Goal: Task Accomplishment & Management: Manage account settings

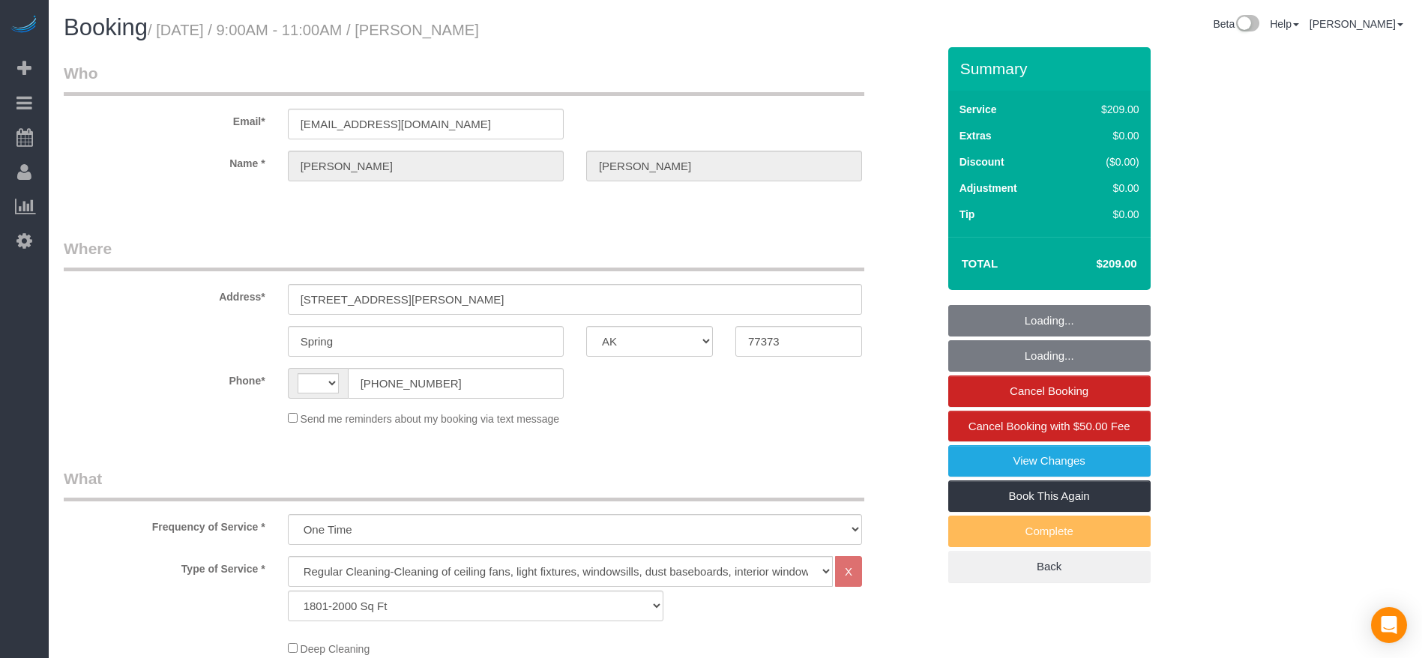
select select "[GEOGRAPHIC_DATA]"
select select "3"
select select "string:[GEOGRAPHIC_DATA]"
select select "object:1064"
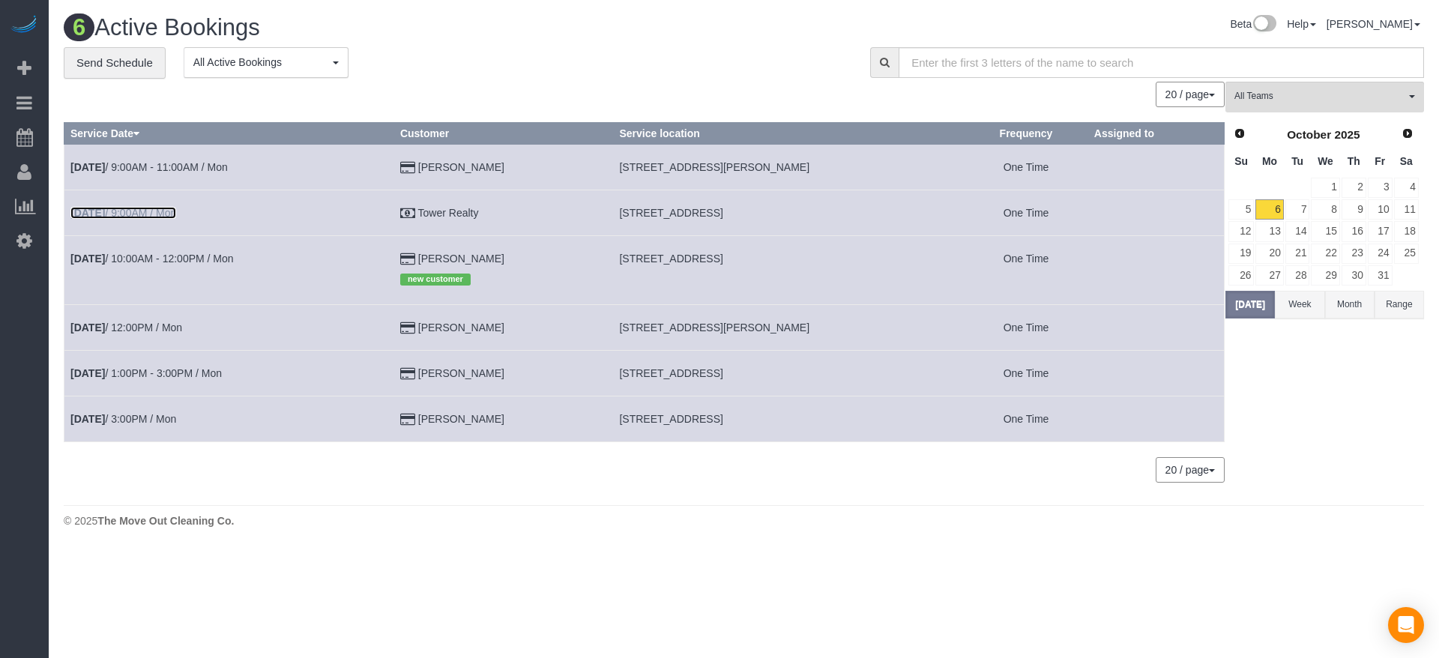
click at [172, 207] on link "[DATE] 9:00AM / Mon" at bounding box center [123, 213] width 106 height 12
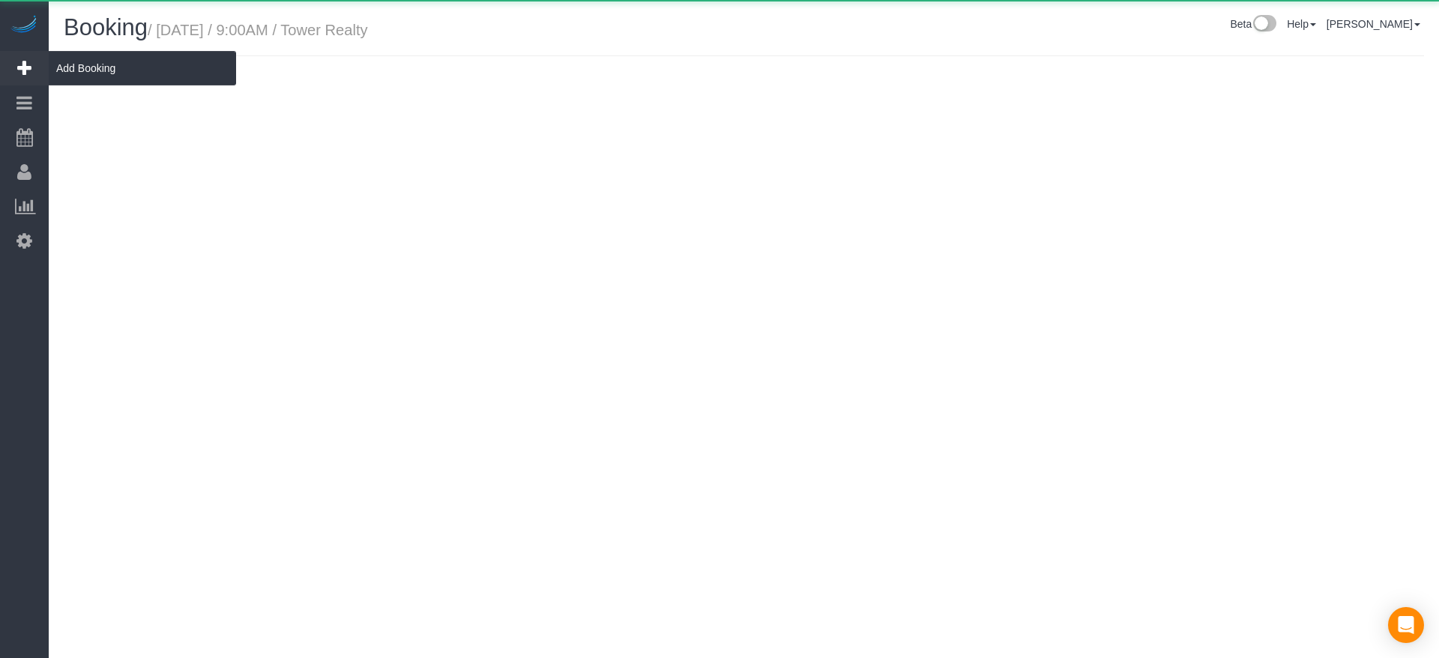
select select "[GEOGRAPHIC_DATA]"
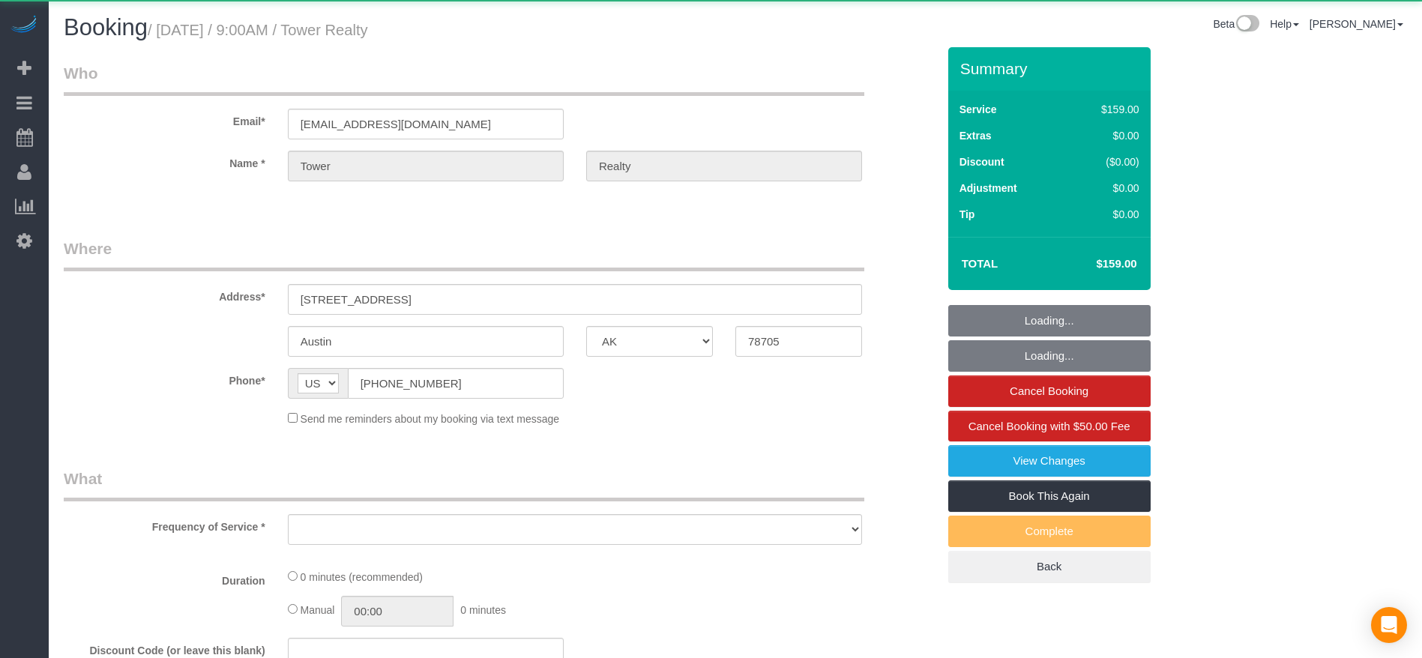
select select "object:1519"
select select "3"
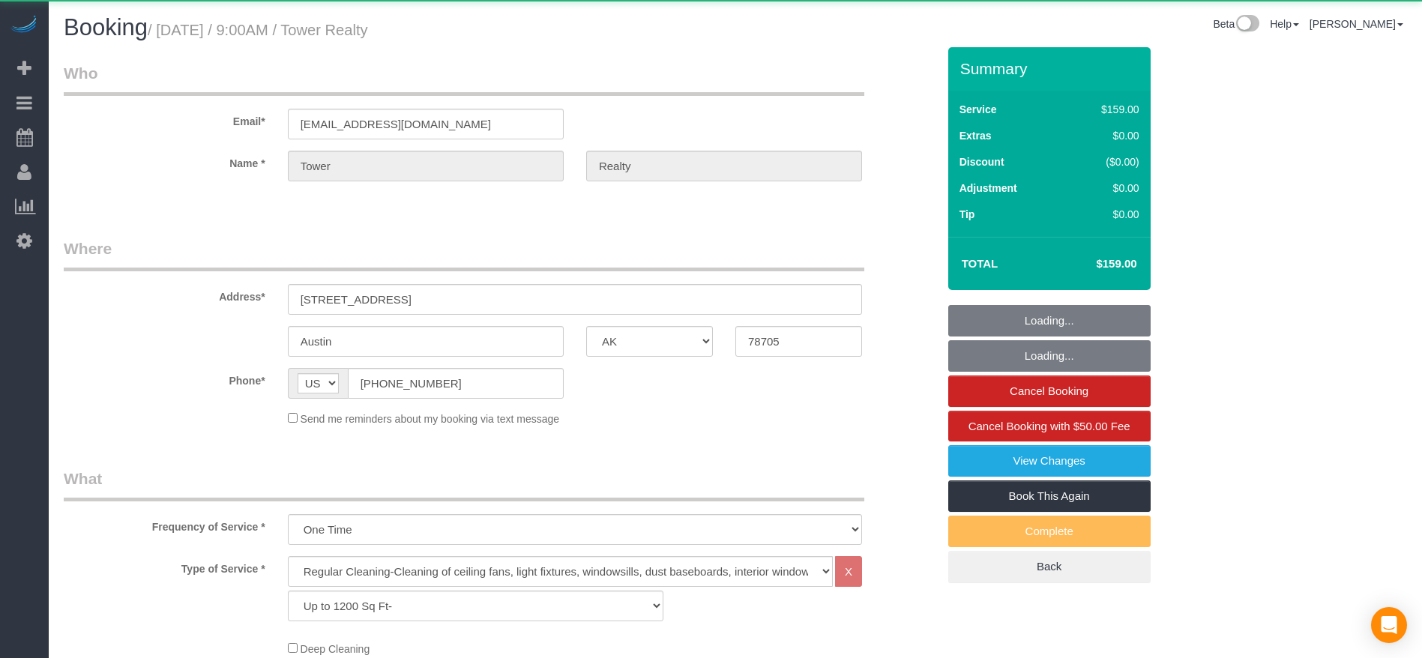
select select "object:1603"
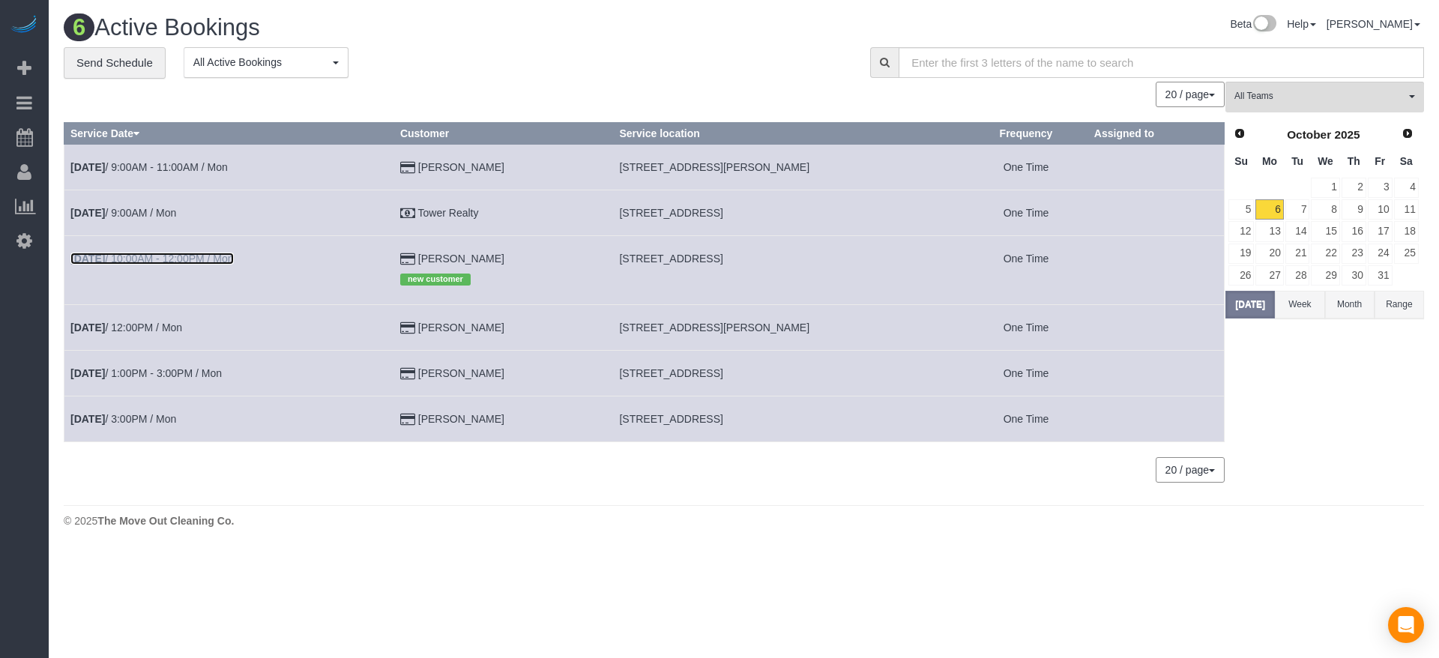
click at [171, 256] on link "[DATE] 10:00AM - 12:00PM / Mon" at bounding box center [151, 259] width 163 height 12
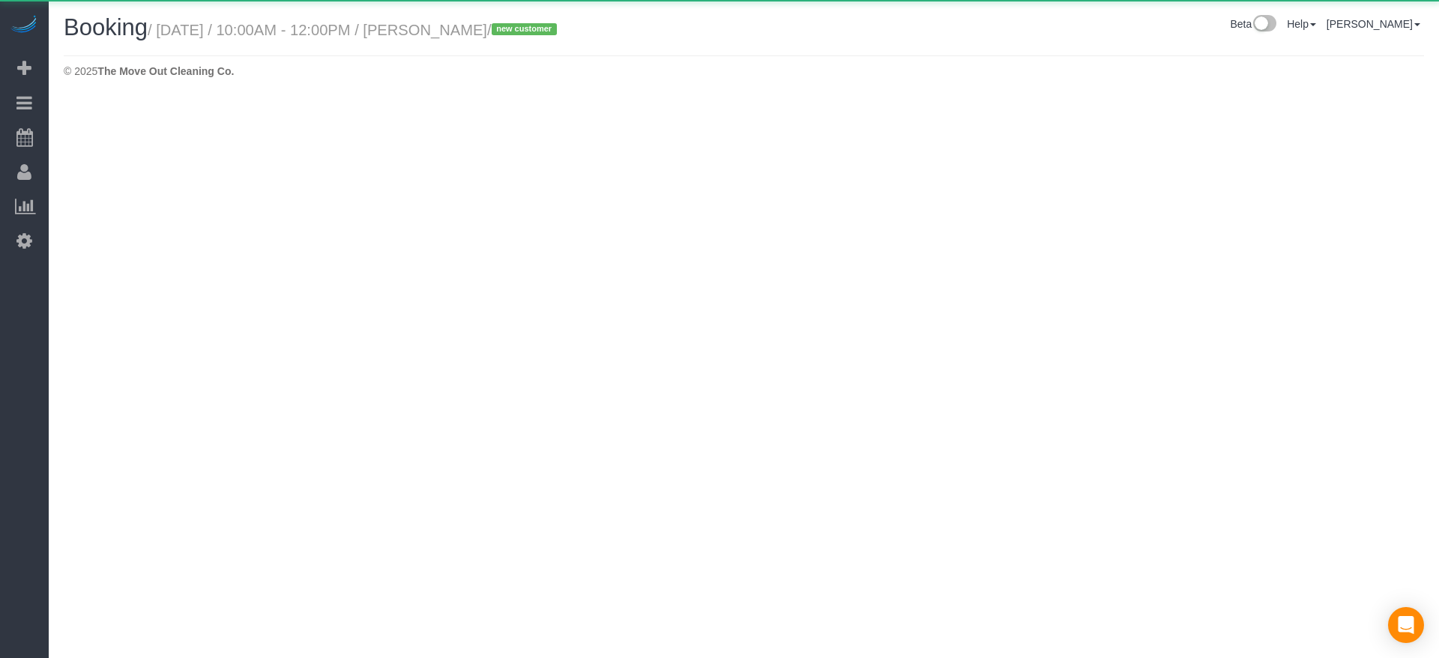
select select "[GEOGRAPHIC_DATA]"
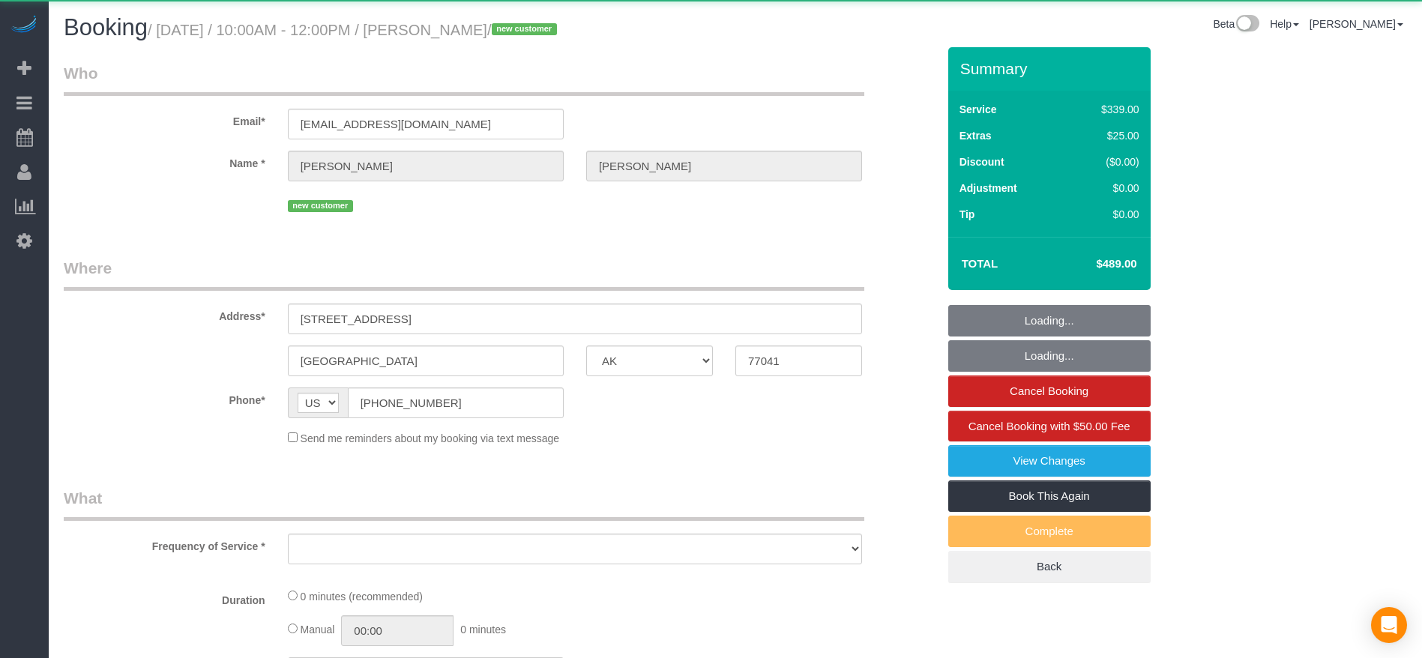
select select "object:2072"
select select "string:fspay-9e4a1ce7-7982-4776-bc76-822a5c54b6f7"
select select "3"
select select "spot35"
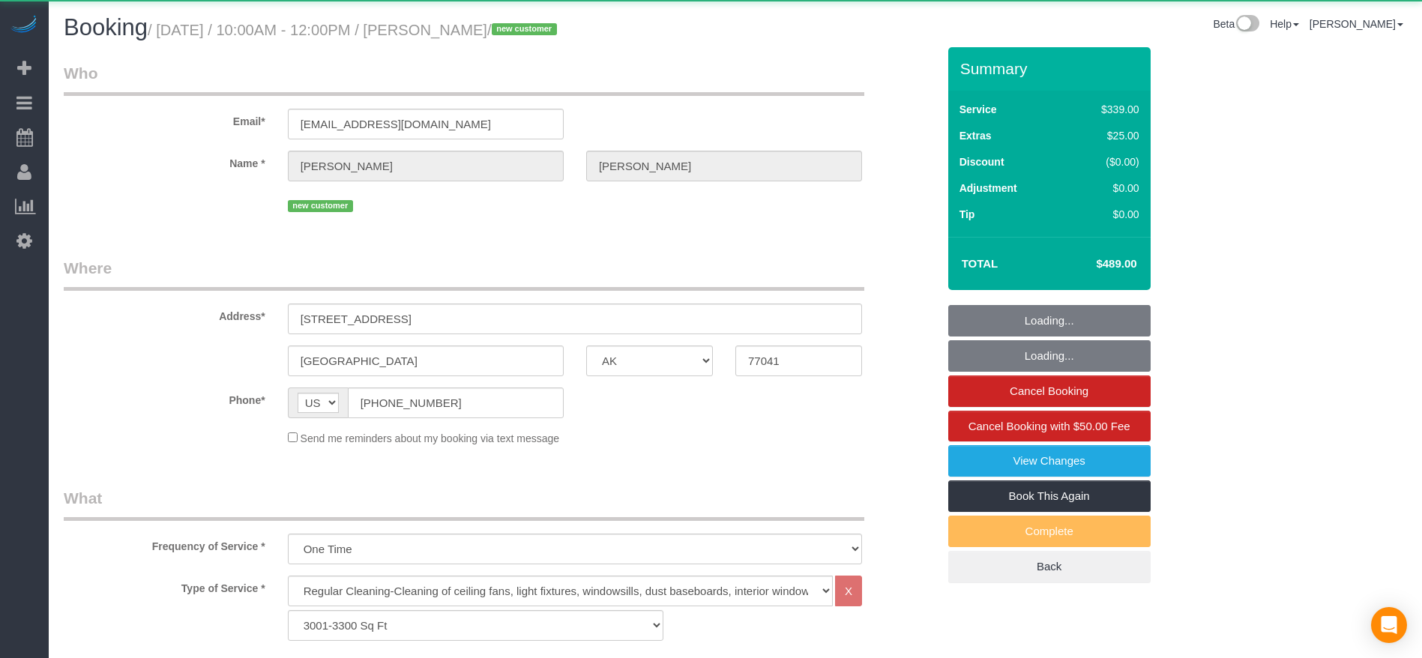
select select "object:2145"
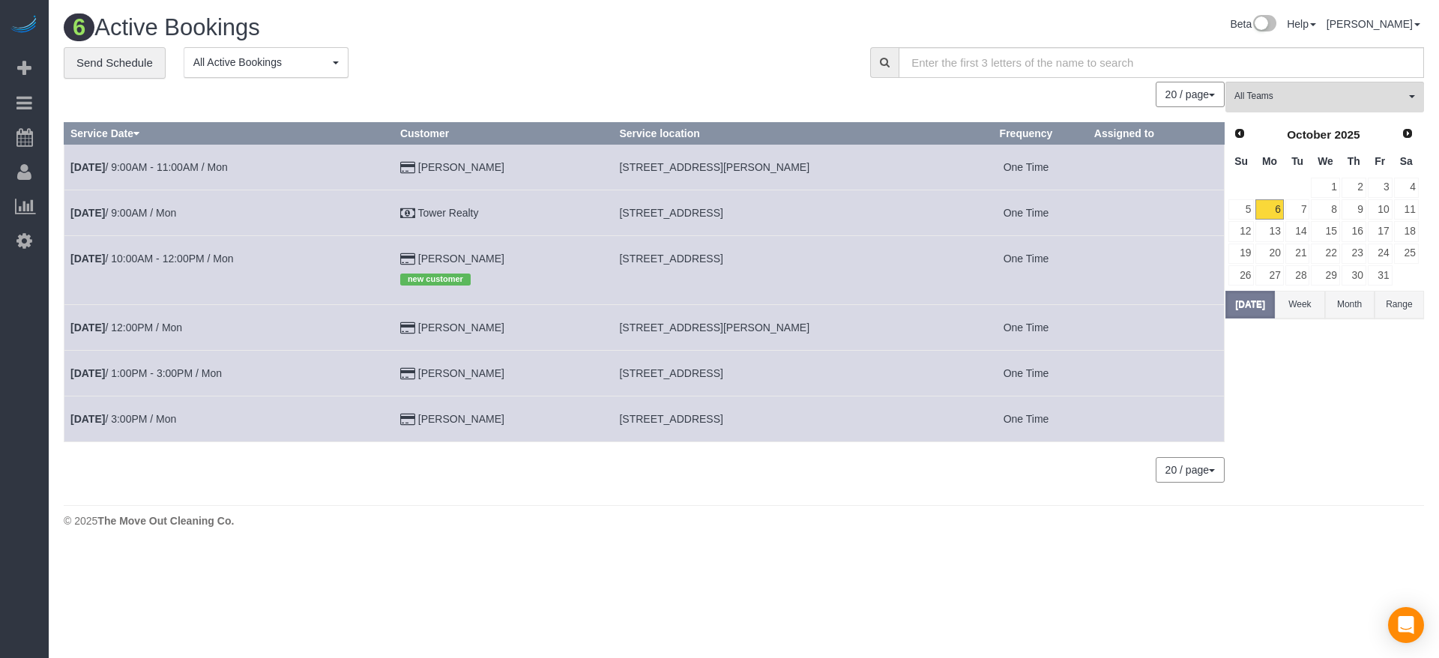
click at [189, 330] on td "[DATE] 12:00PM / Mon" at bounding box center [229, 328] width 330 height 46
click at [169, 323] on link "[DATE] 12:00PM / Mon" at bounding box center [126, 328] width 112 height 12
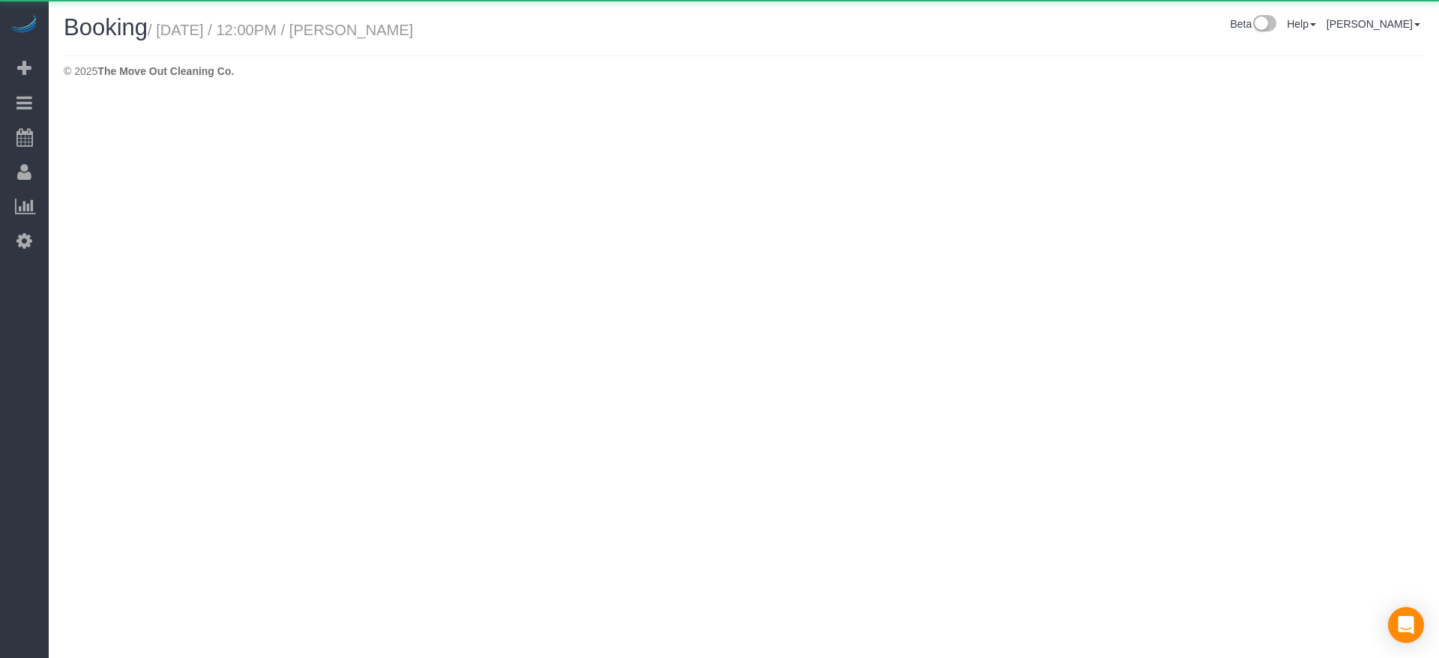
select select "[GEOGRAPHIC_DATA]"
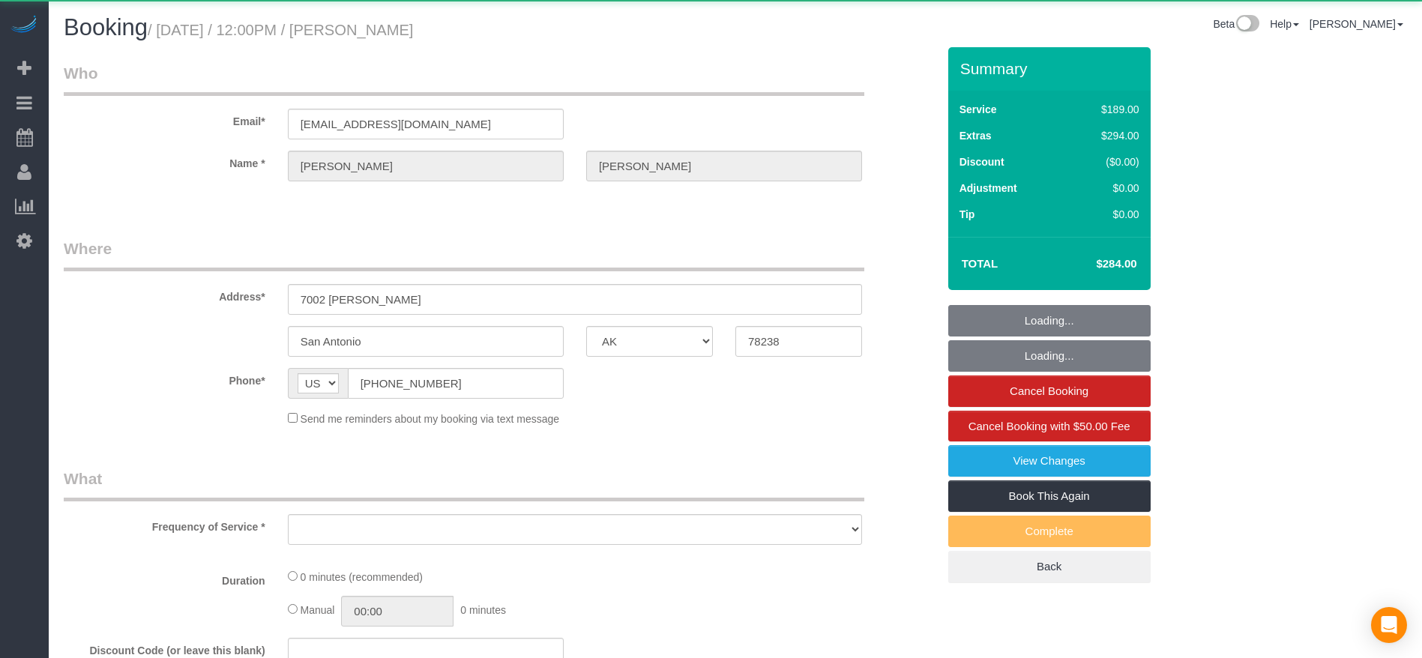
select select "object:2605"
select select "string:fspay-a4b9d2d4-8780-44c1-9e59-7d4535935db5"
select select "3"
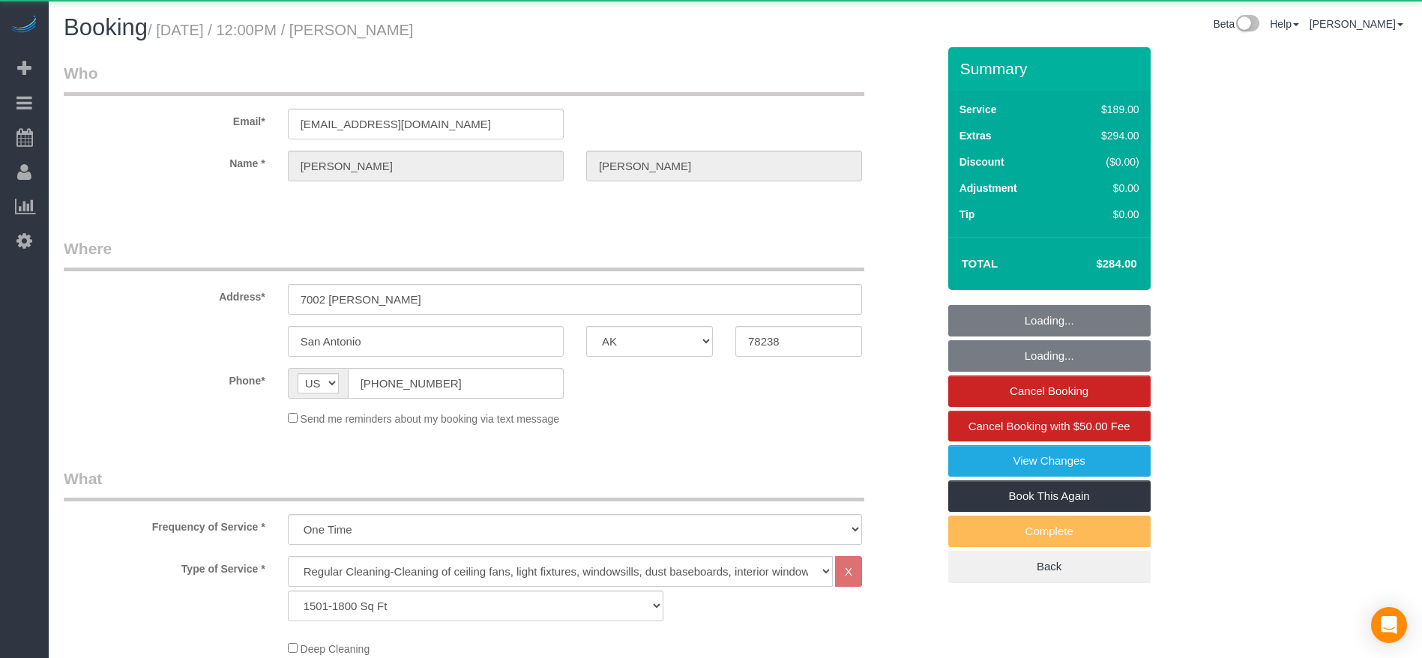
select select "object:2692"
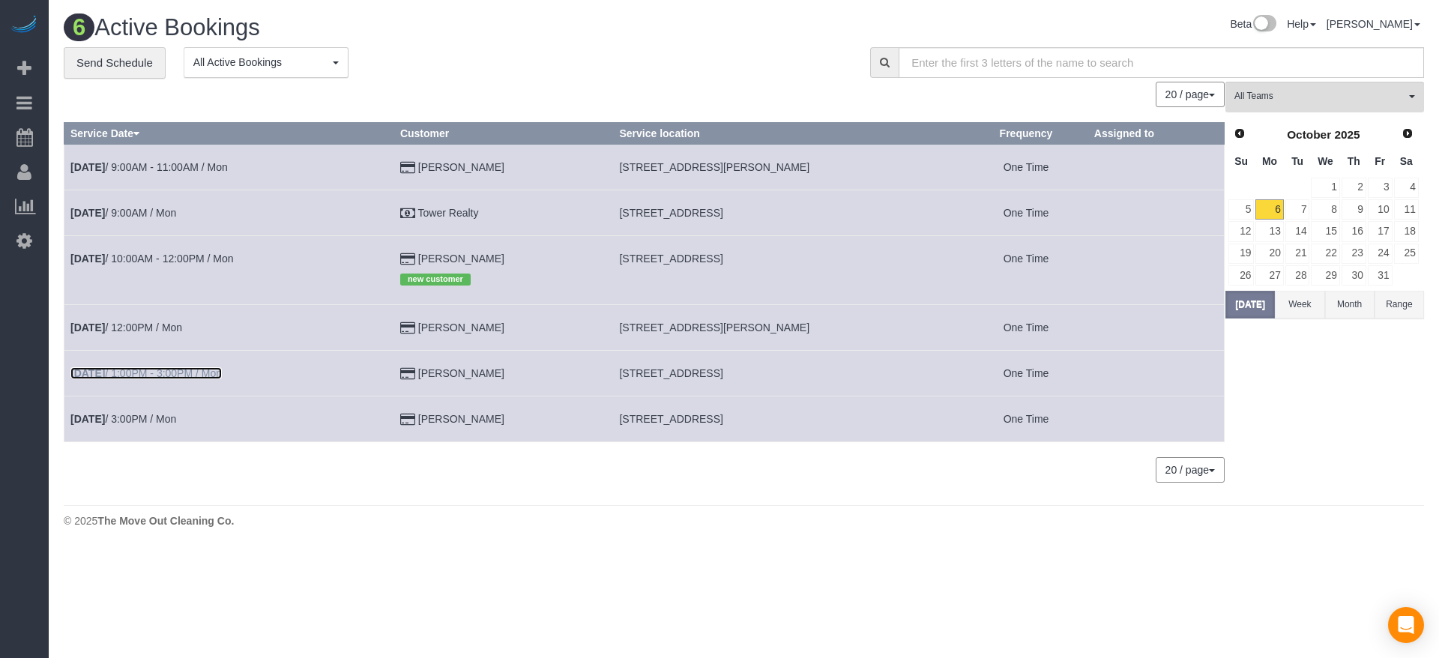
click at [214, 370] on link "[DATE] 1:00PM - 3:00PM / Mon" at bounding box center [145, 373] width 151 height 12
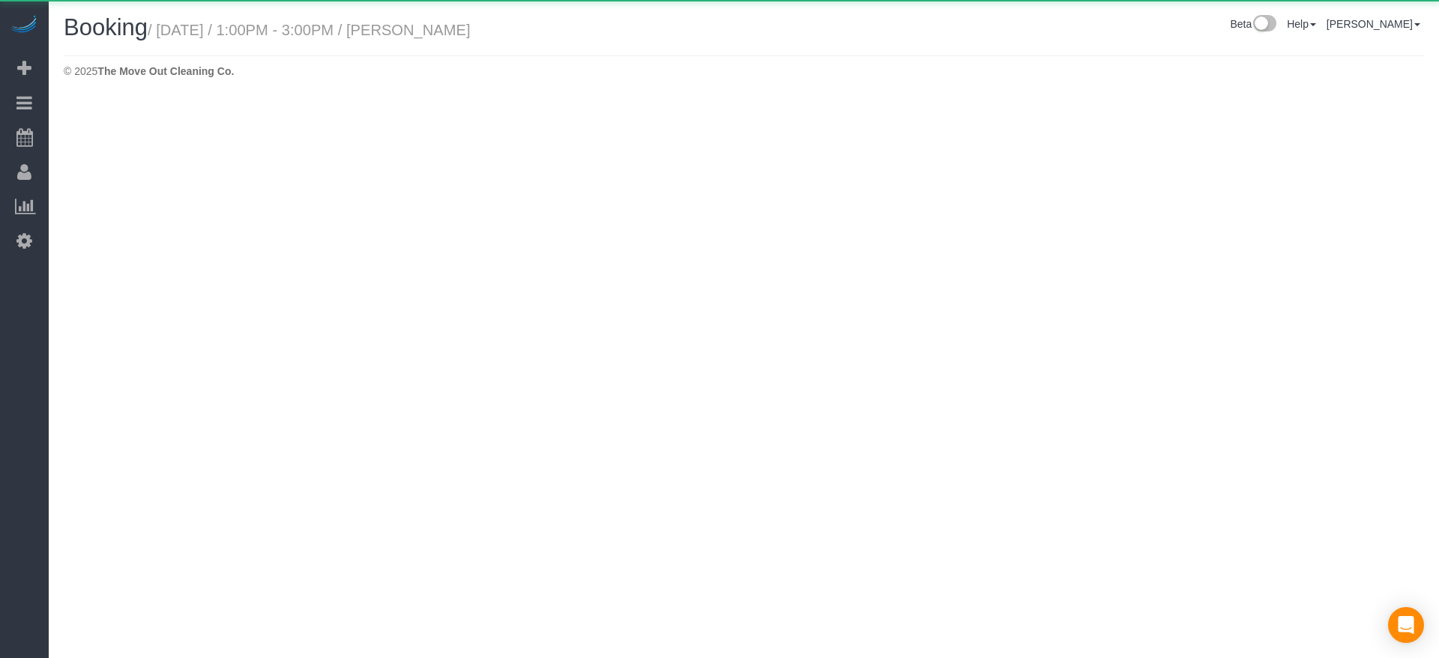
select select "[GEOGRAPHIC_DATA]"
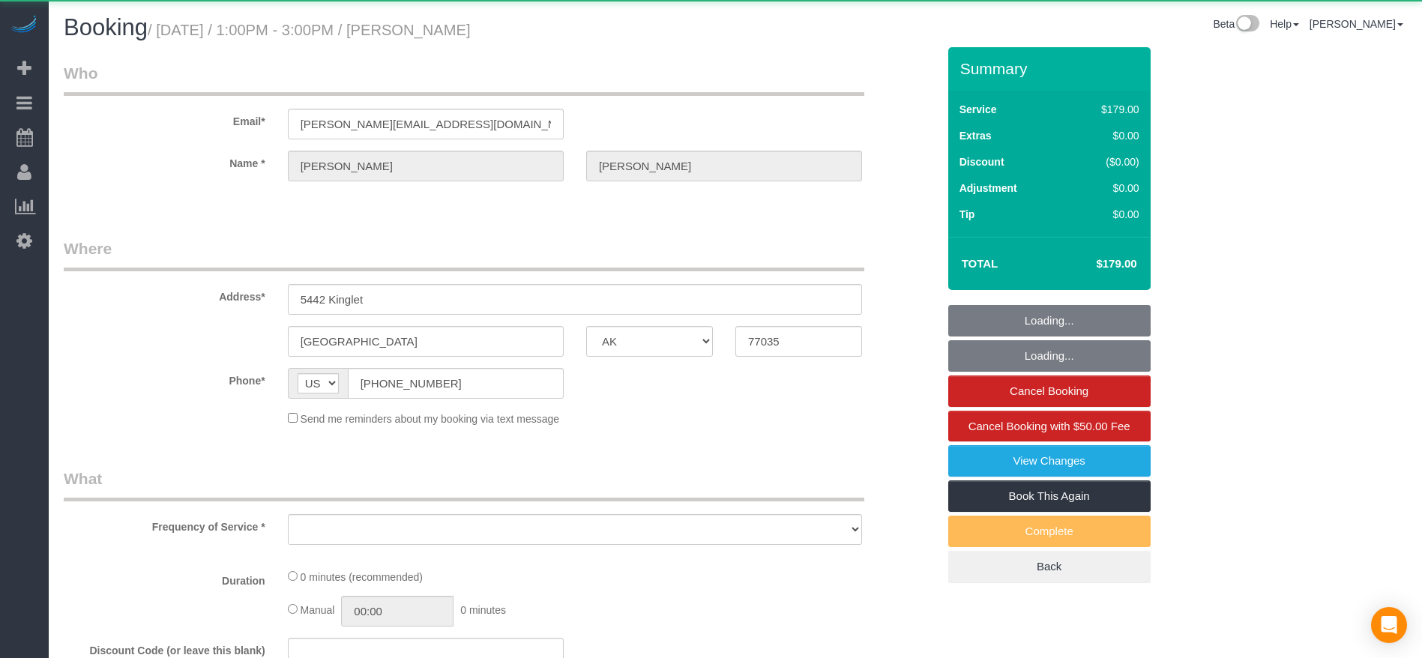
select select "string:fspay-f8ccdaad-94f3-408f-b6c5-b4aa2ce9e423"
select select "object:3234"
select select "3"
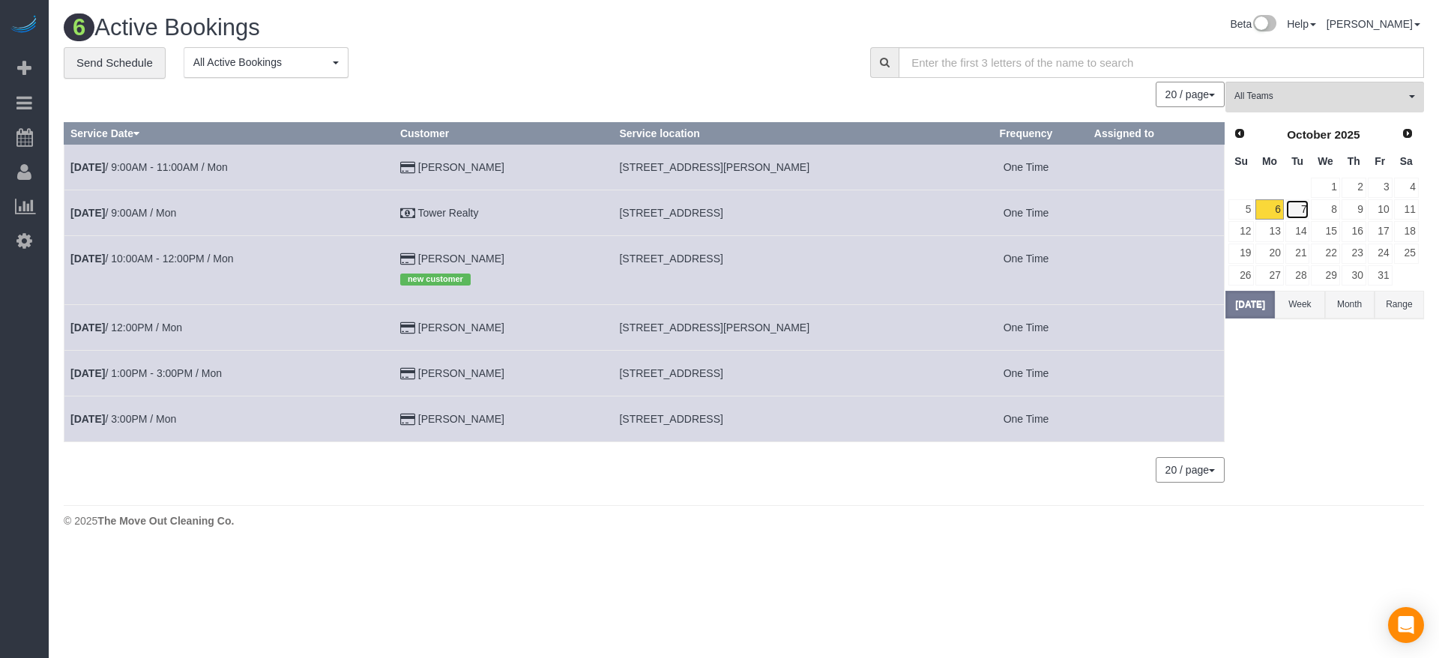
click at [1308, 209] on link "7" at bounding box center [1298, 209] width 25 height 20
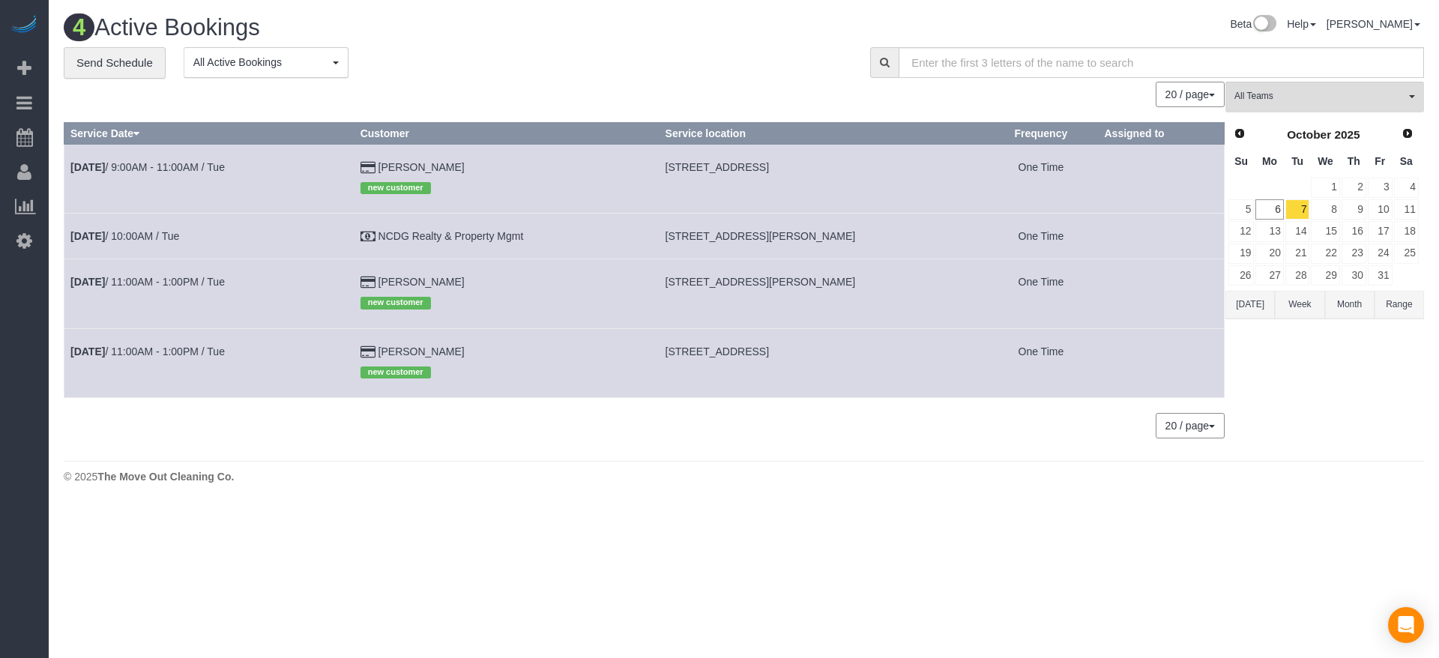
drag, startPoint x: 664, startPoint y: 164, endPoint x: 774, endPoint y: 164, distance: 109.5
click at [774, 164] on td "[STREET_ADDRESS]" at bounding box center [821, 178] width 325 height 69
copy span "[STREET_ADDRESS],"
drag, startPoint x: 669, startPoint y: 232, endPoint x: 755, endPoint y: 237, distance: 86.3
click at [755, 237] on span "[STREET_ADDRESS][PERSON_NAME]" at bounding box center [761, 236] width 190 height 12
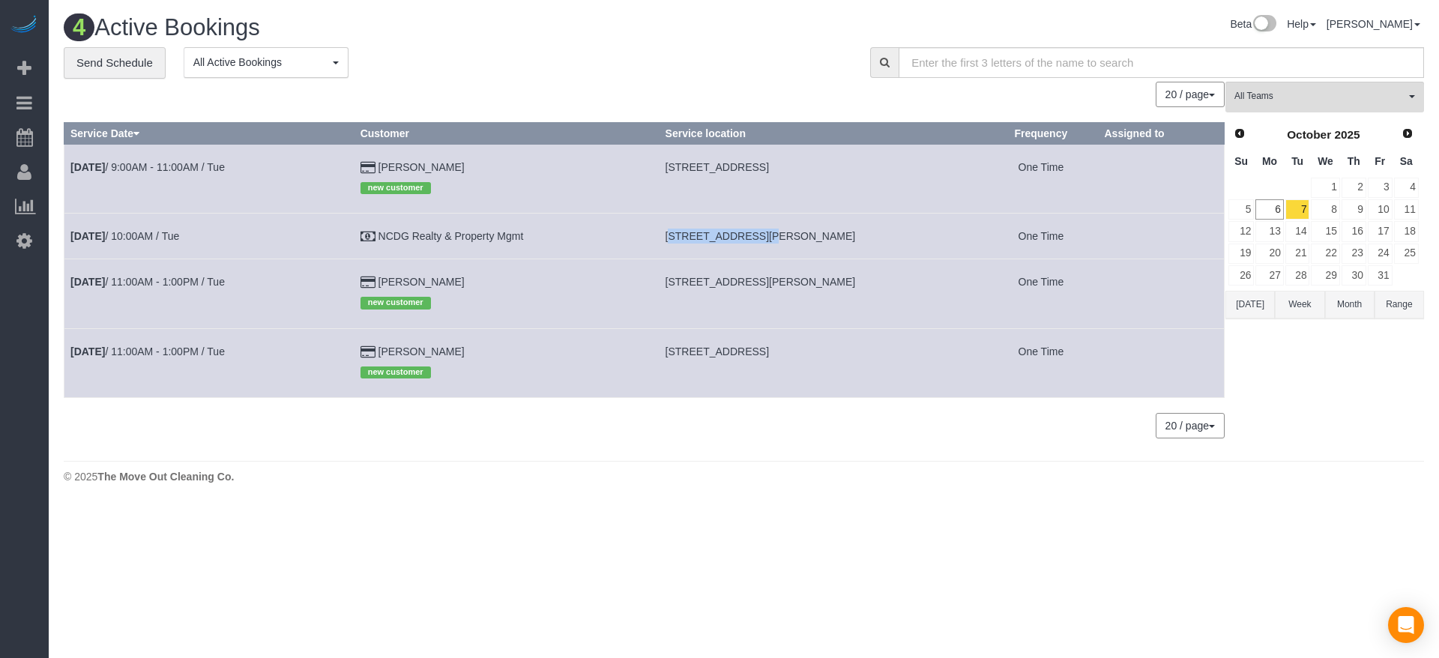
copy span "[STREET_ADDRESS][PERSON_NAME],"
drag, startPoint x: 667, startPoint y: 284, endPoint x: 771, endPoint y: 284, distance: 105.0
click at [771, 284] on td "[STREET_ADDRESS][PERSON_NAME]" at bounding box center [821, 293] width 325 height 69
copy span "[STREET_ADDRESS][PERSON_NAME],"
click at [174, 352] on link "[DATE] 11:00AM - 1:00PM / Tue" at bounding box center [147, 352] width 154 height 12
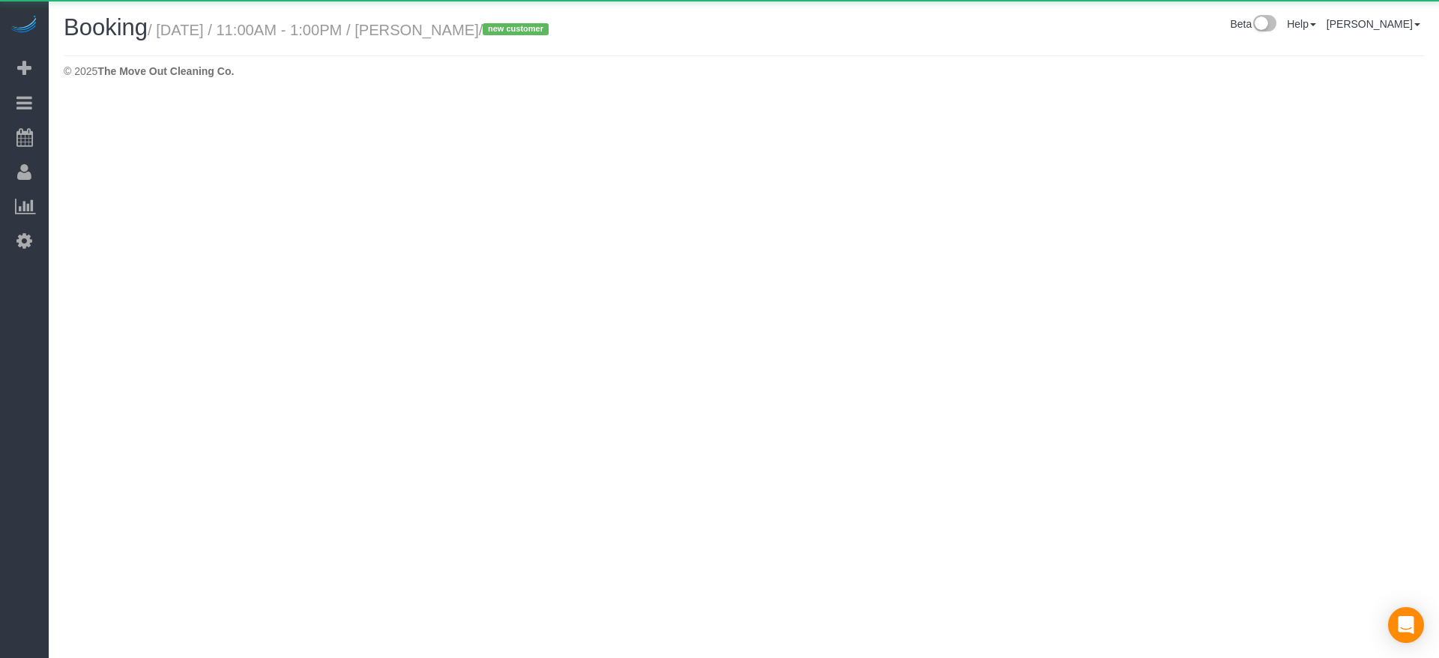
select select "[GEOGRAPHIC_DATA]"
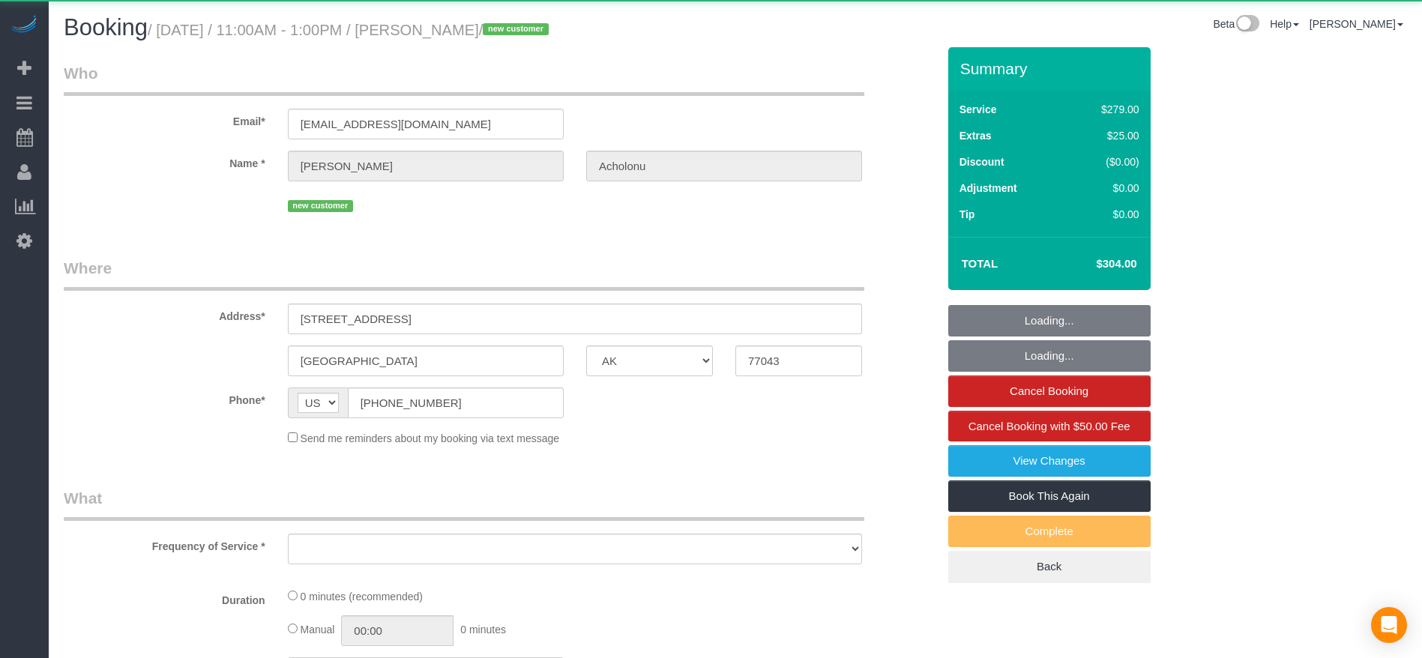
select select "object:3747"
select select "string:fspay-0b223317-a6fa-4f85-a3f8-b29b7a9716e8"
select select "object:3773"
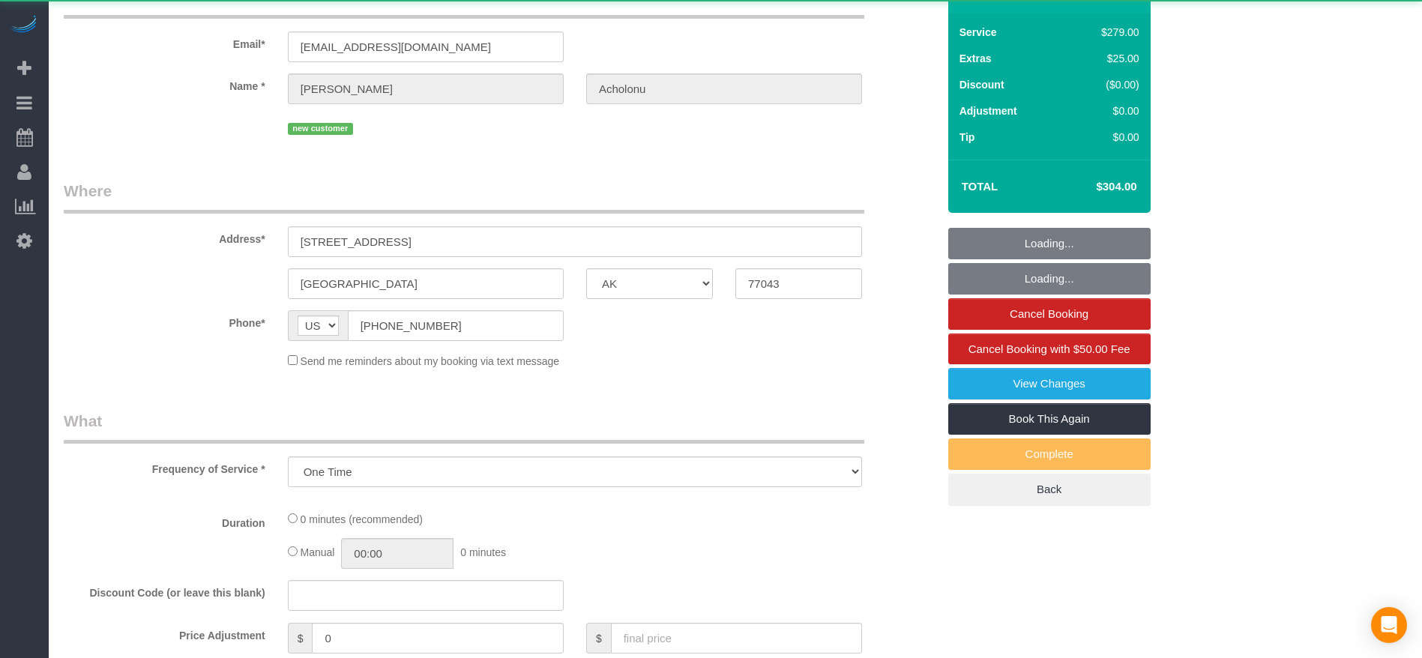
select select "3"
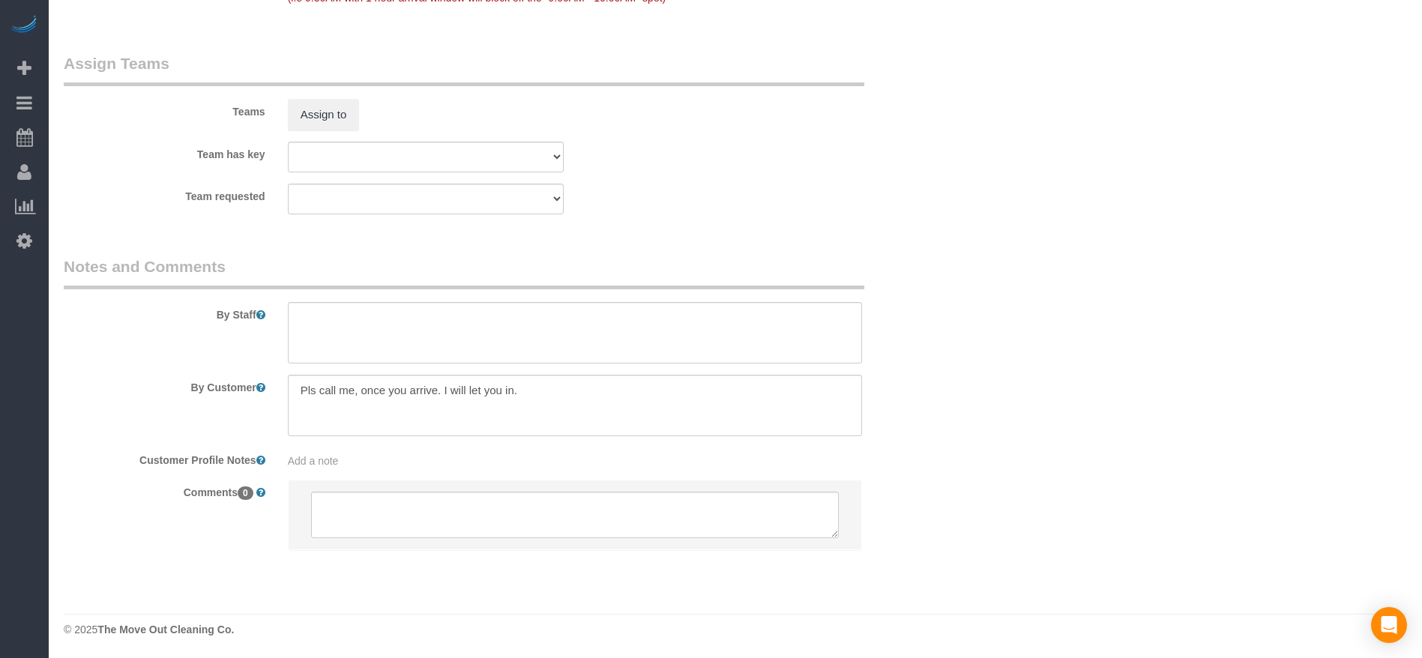
scroll to position [1554, 0]
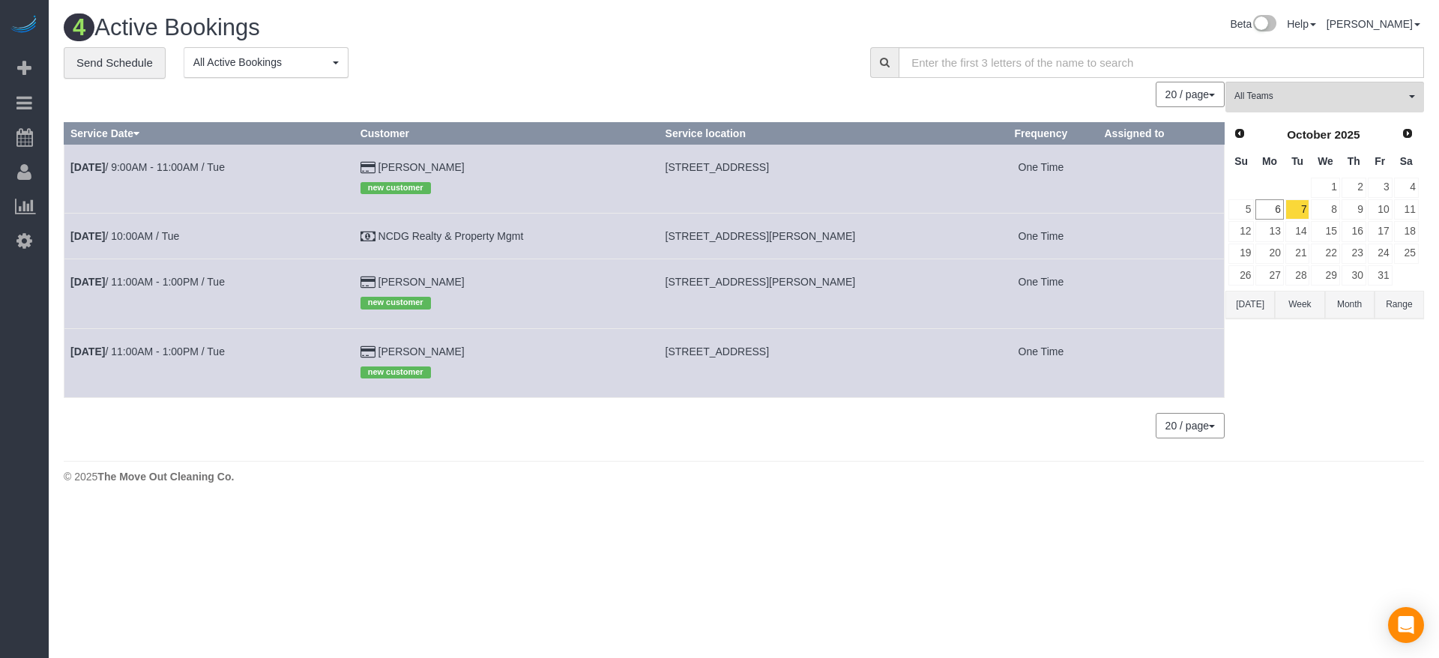
drag, startPoint x: 667, startPoint y: 352, endPoint x: 860, endPoint y: 344, distance: 192.8
click at [860, 344] on td "[STREET_ADDRESS]" at bounding box center [821, 362] width 325 height 69
copy span "[STREET_ADDRESS]"
click at [714, 350] on span "[STREET_ADDRESS]" at bounding box center [717, 352] width 103 height 12
drag, startPoint x: 669, startPoint y: 348, endPoint x: 759, endPoint y: 352, distance: 90.0
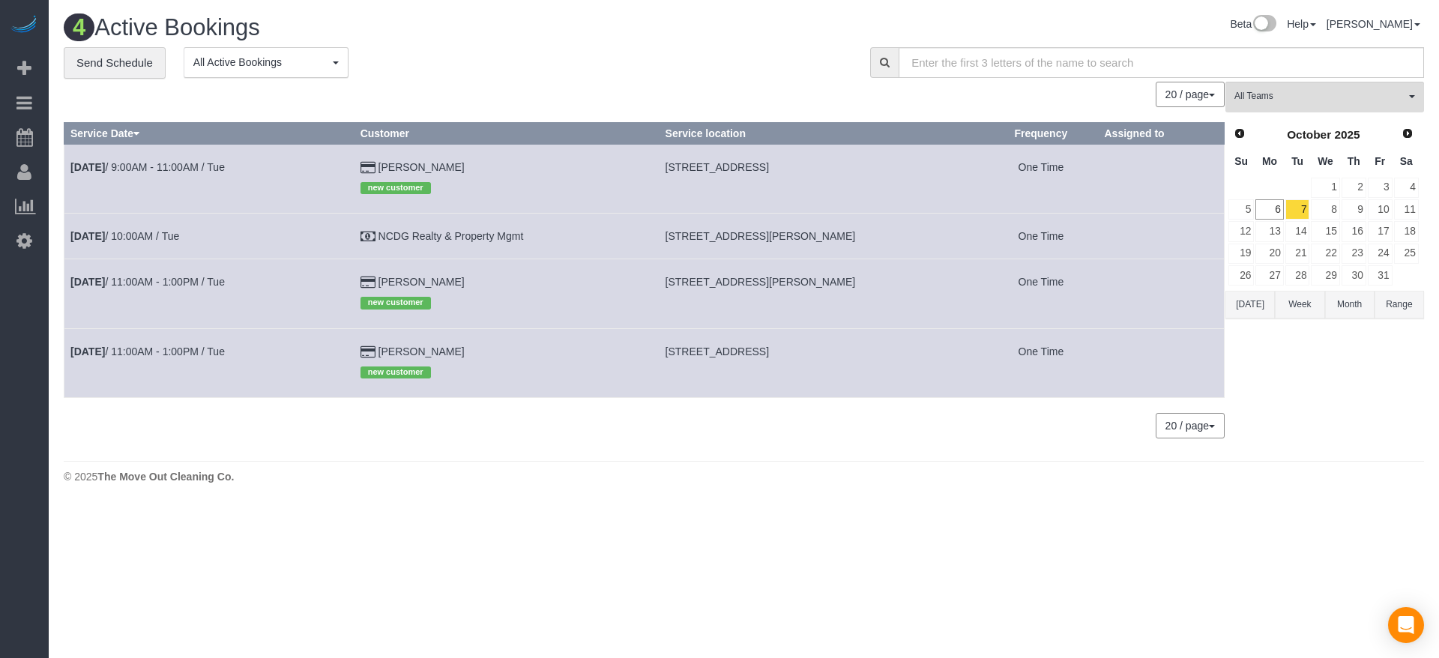
click at [760, 352] on span "[STREET_ADDRESS]" at bounding box center [717, 352] width 103 height 12
copy span "[STREET_ADDRESS]"
click at [131, 352] on link "[DATE] 11:00AM - 1:00PM / Tue" at bounding box center [147, 352] width 154 height 12
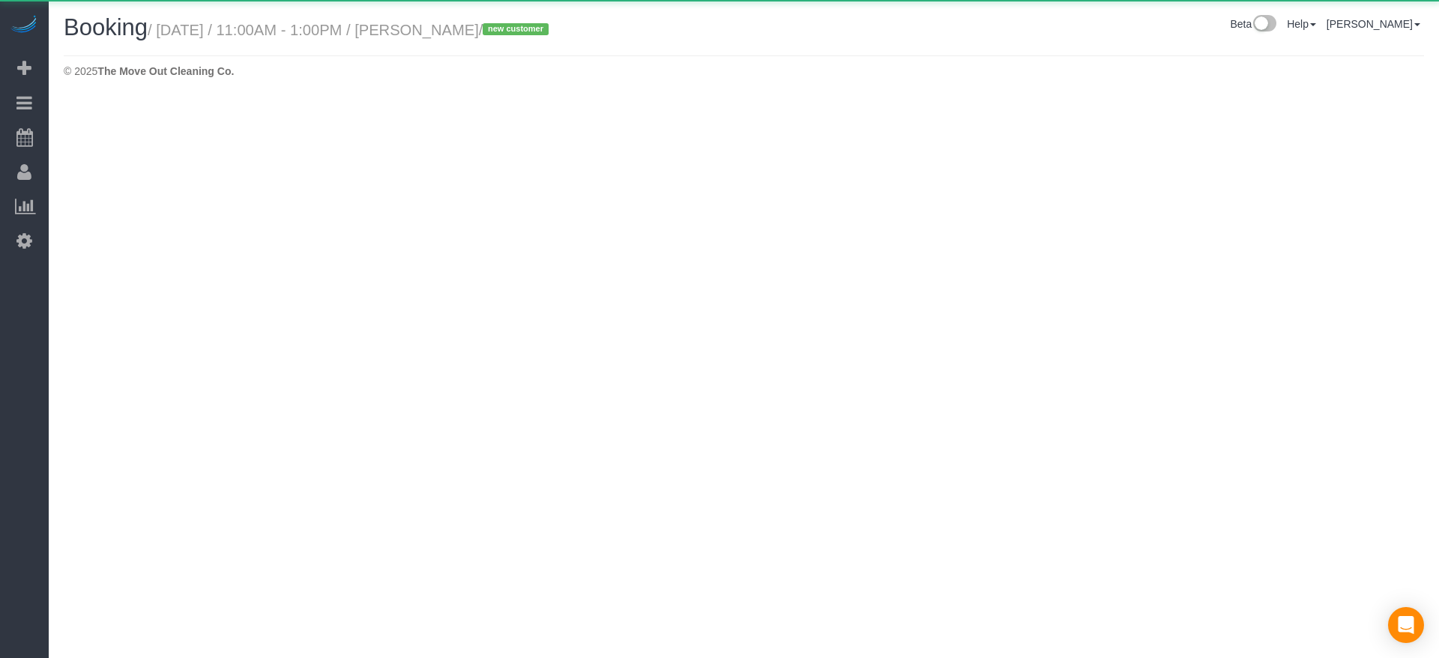
select select "[GEOGRAPHIC_DATA]"
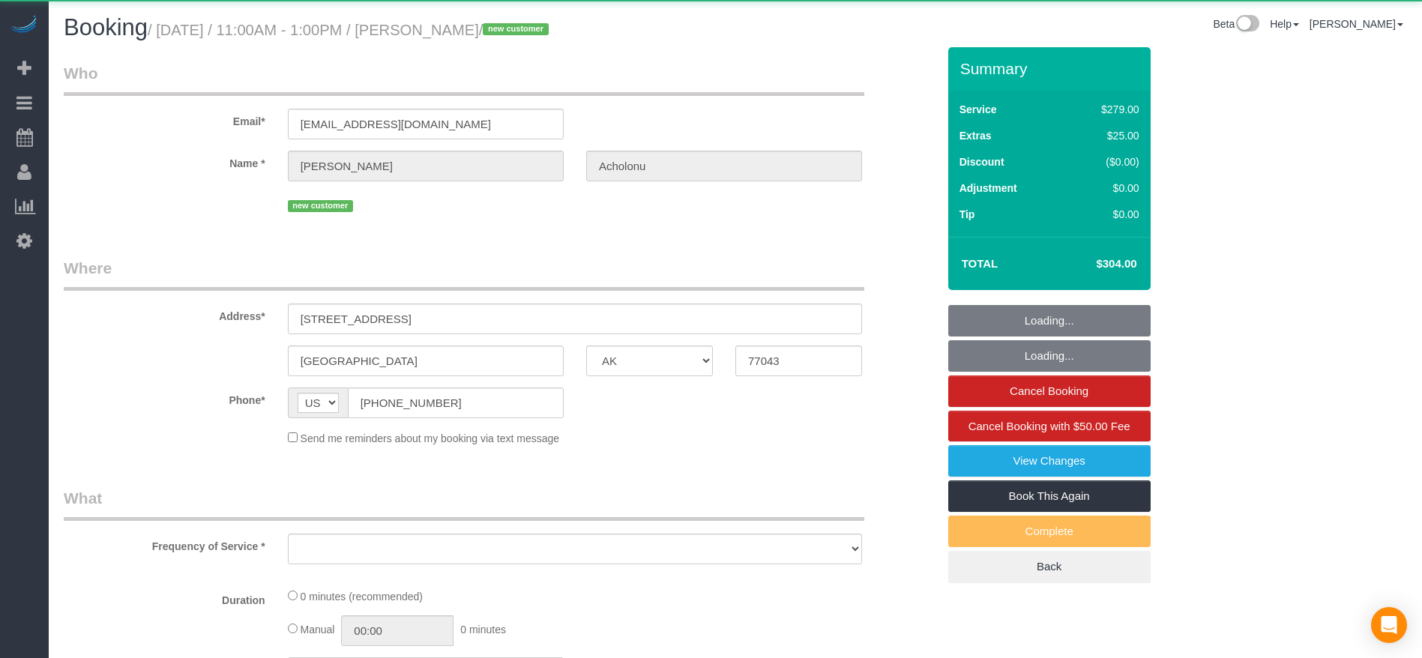
select select "object:4290"
select select "string:fspay-0b223317-a6fa-4f85-a3f8-b29b7a9716e8"
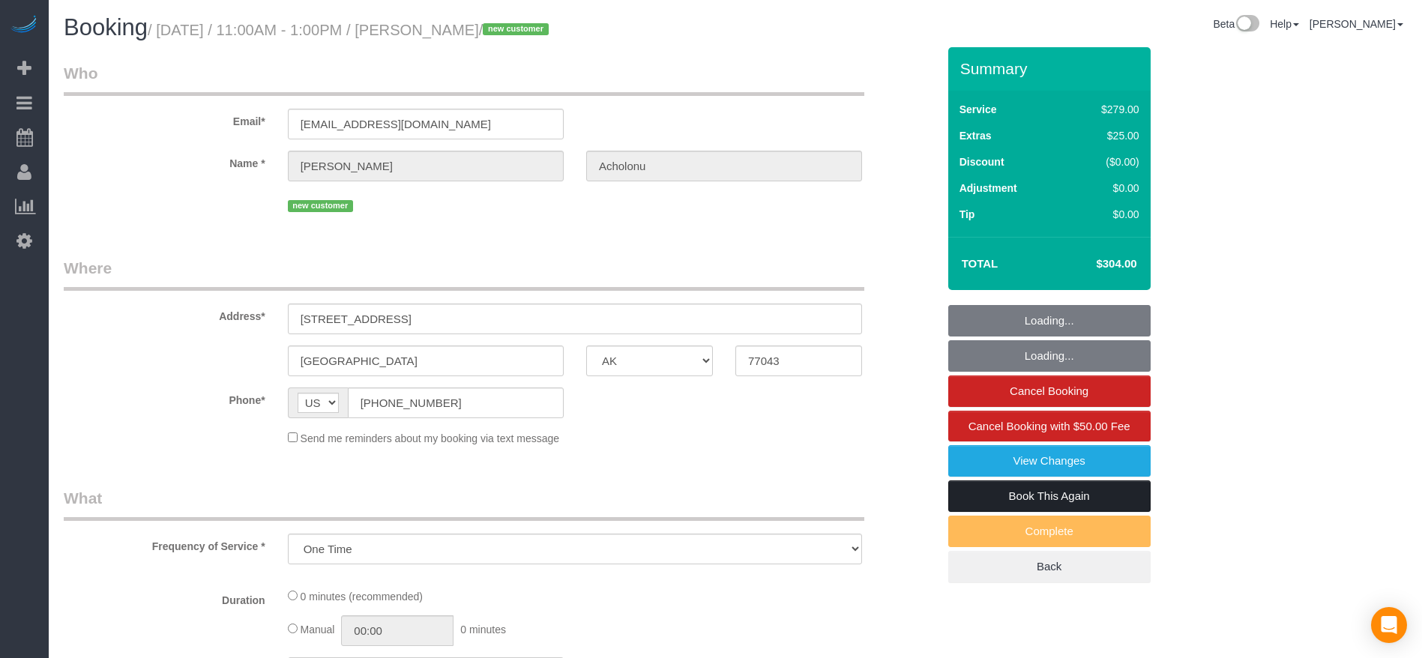
select select "object:4377"
select select "3"
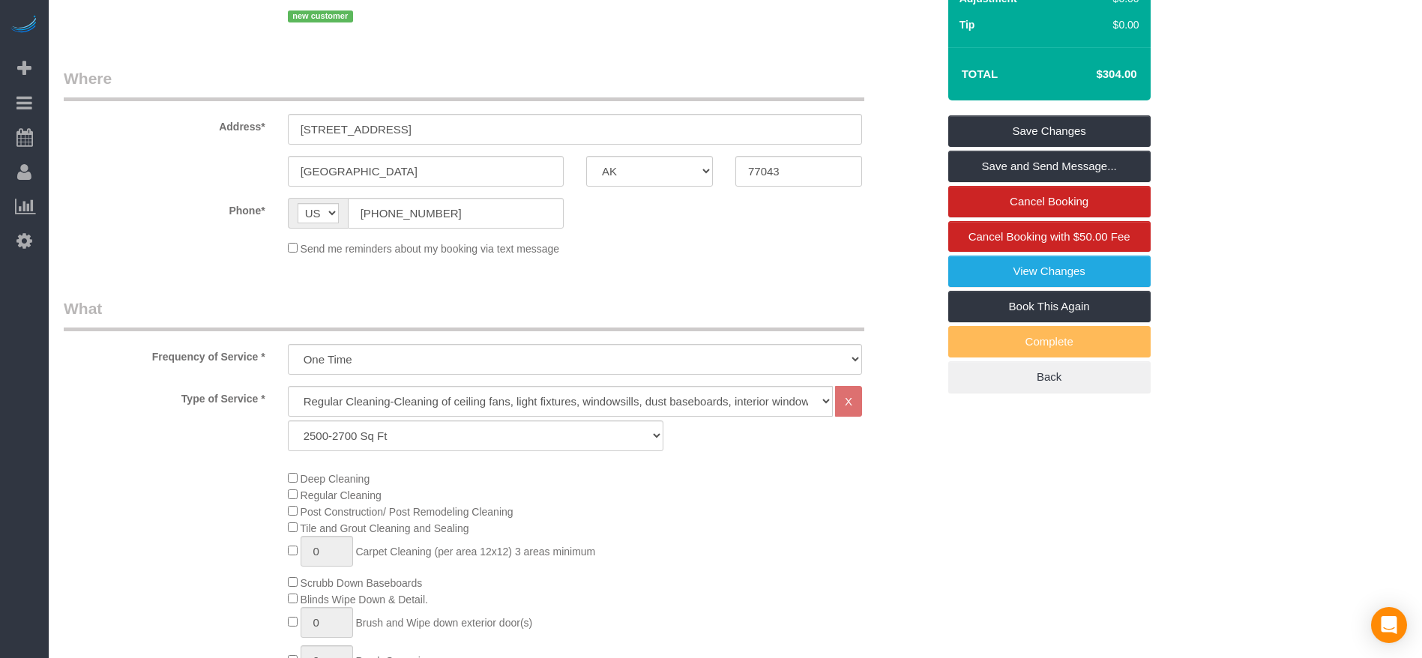
scroll to position [562, 0]
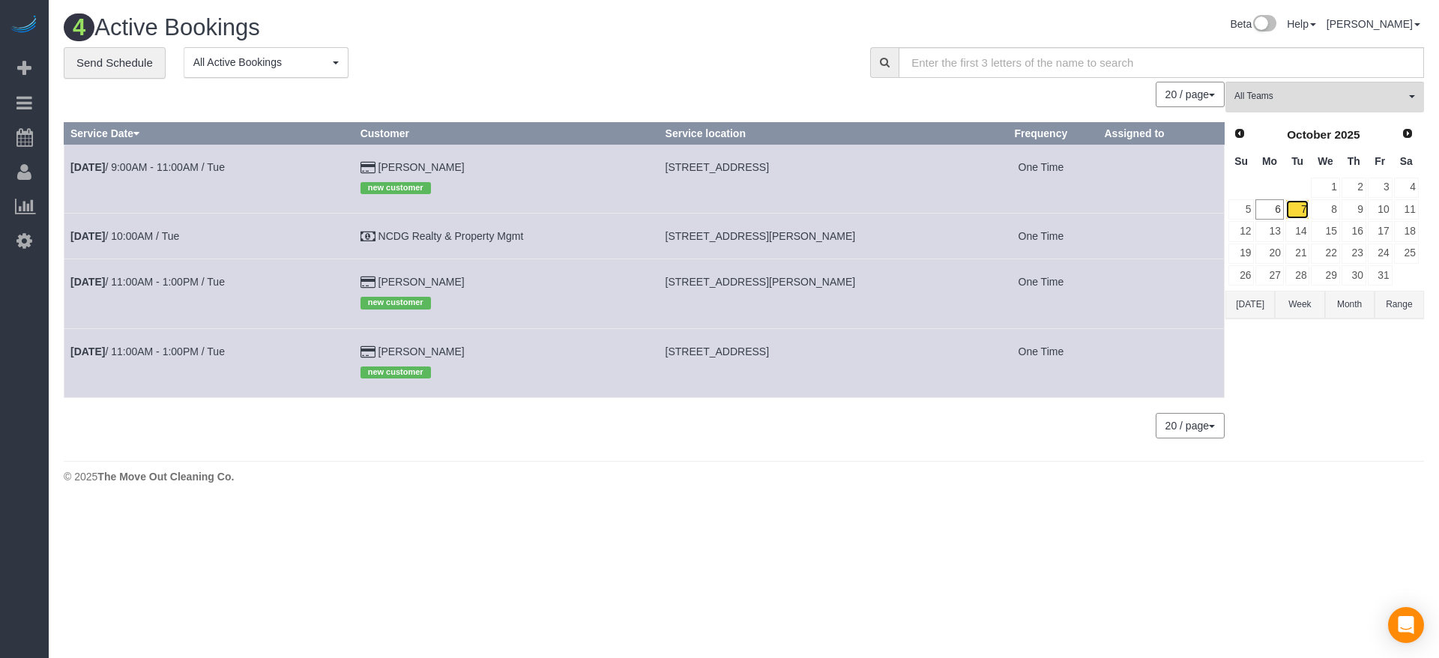
click at [1299, 212] on link "7" at bounding box center [1298, 209] width 25 height 20
